Goal: Task Accomplishment & Management: Manage account settings

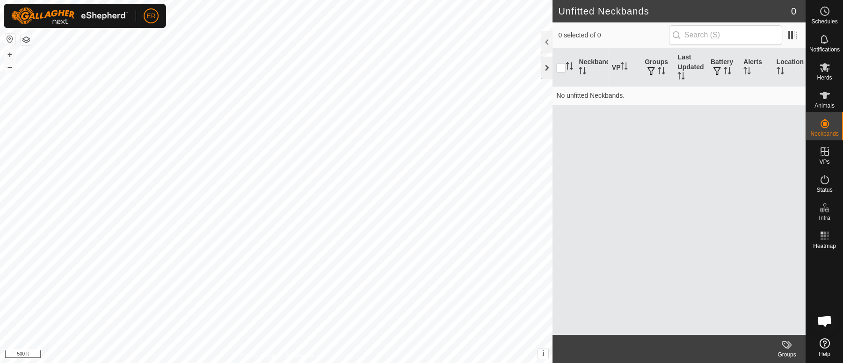
scroll to position [7767, 0]
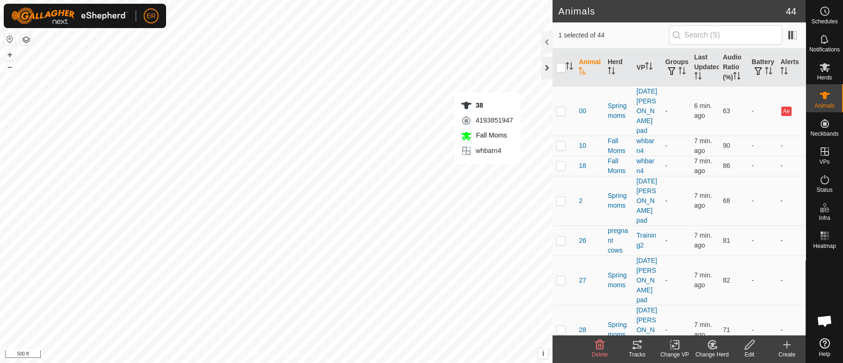
checkbox input "false"
click at [9, 52] on button "+" at bounding box center [9, 54] width 11 height 11
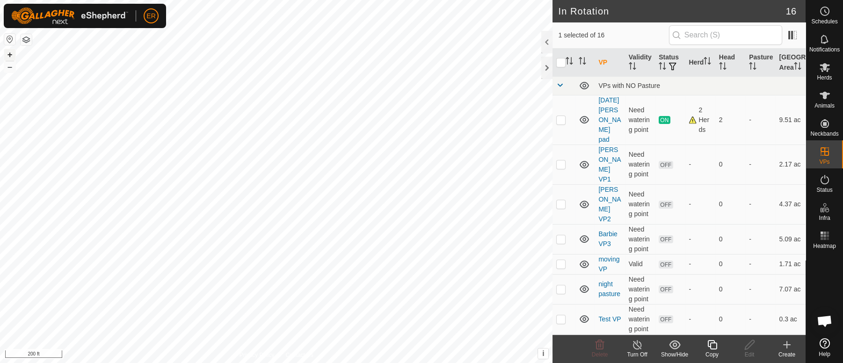
checkbox input "true"
checkbox input "false"
checkbox input "true"
click at [824, 98] on icon at bounding box center [824, 95] width 10 height 7
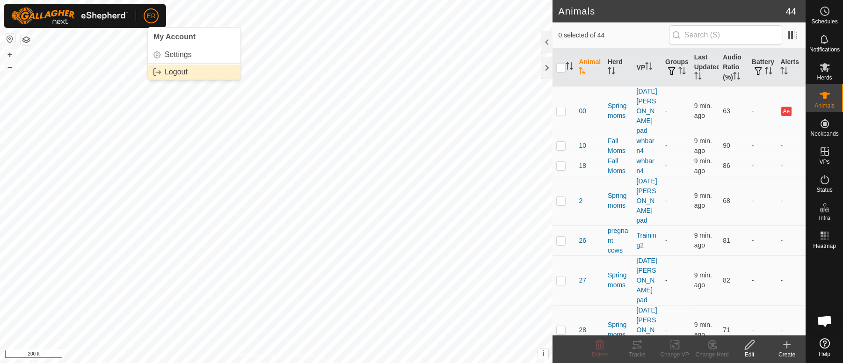
click at [164, 74] on link "Logout" at bounding box center [194, 72] width 93 height 15
